Goal: Information Seeking & Learning: Learn about a topic

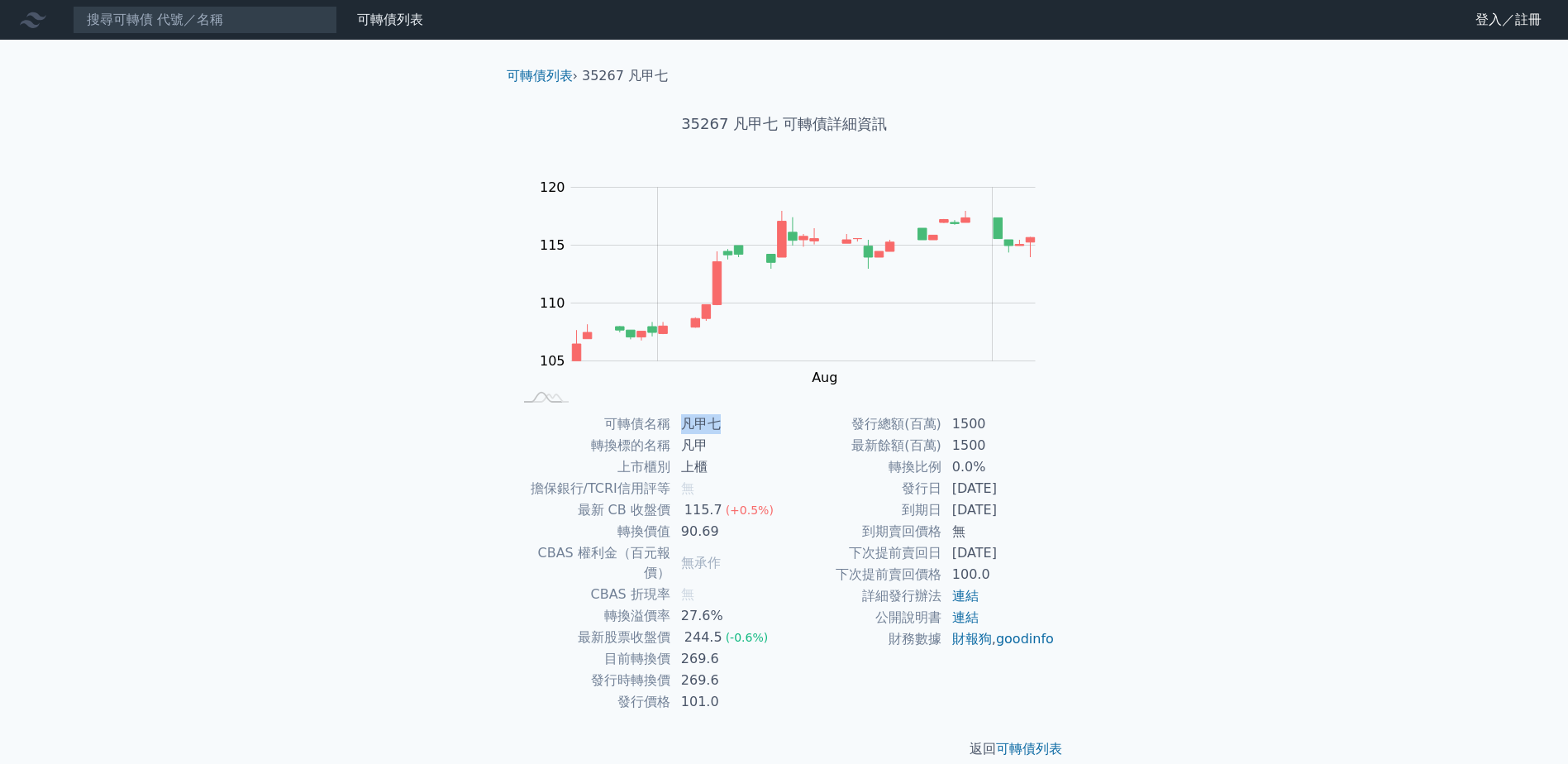
drag, startPoint x: 681, startPoint y: 429, endPoint x: 722, endPoint y: 432, distance: 41.1
click at [722, 432] on td "凡甲七" at bounding box center [727, 424] width 113 height 21
copy td "凡甲七"
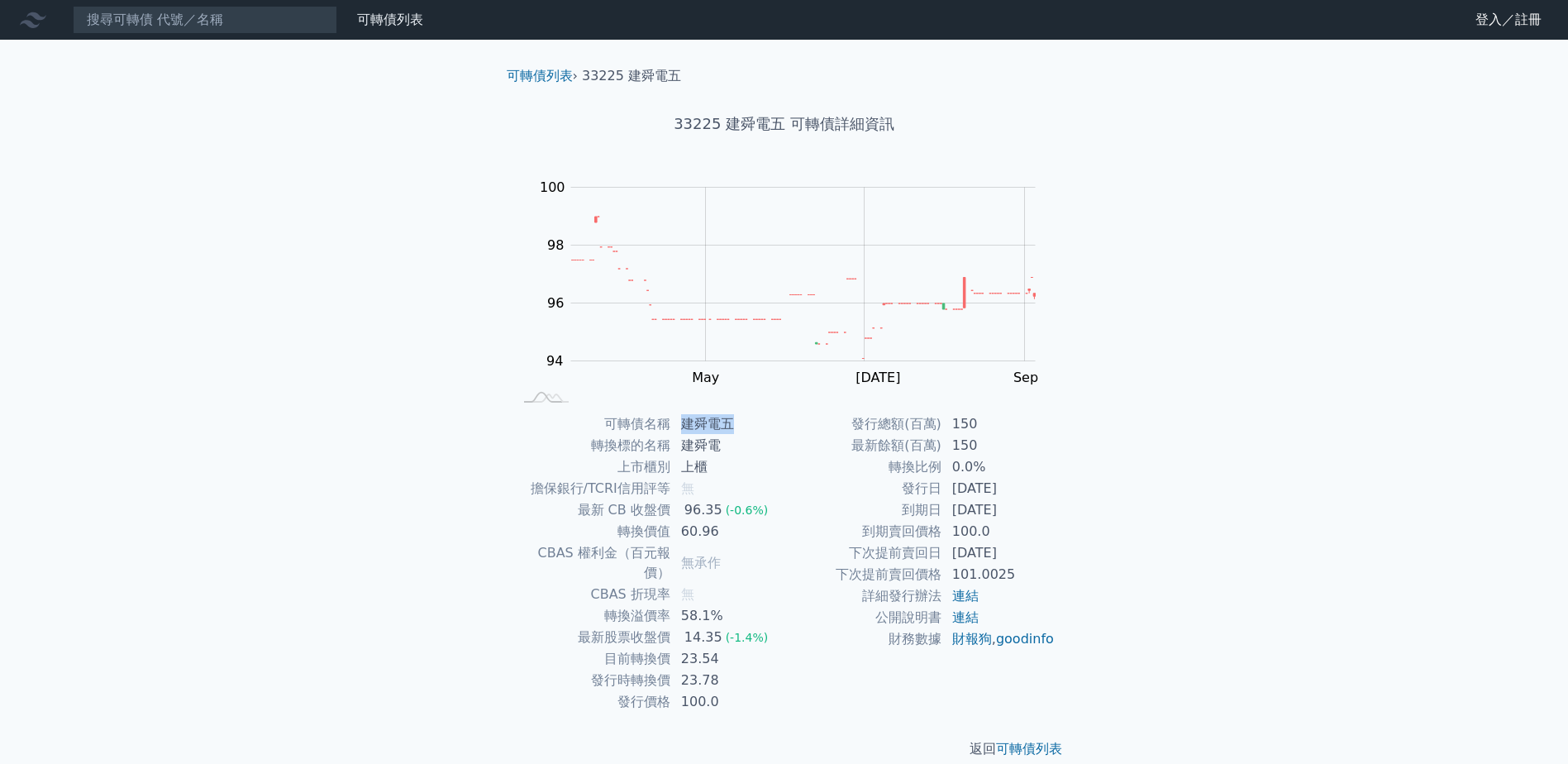
drag, startPoint x: 735, startPoint y: 427, endPoint x: 687, endPoint y: 425, distance: 48.0
click at [687, 425] on td "建舜電五" at bounding box center [727, 424] width 113 height 21
copy td "建舜電五"
